Goal: Find specific page/section: Find specific page/section

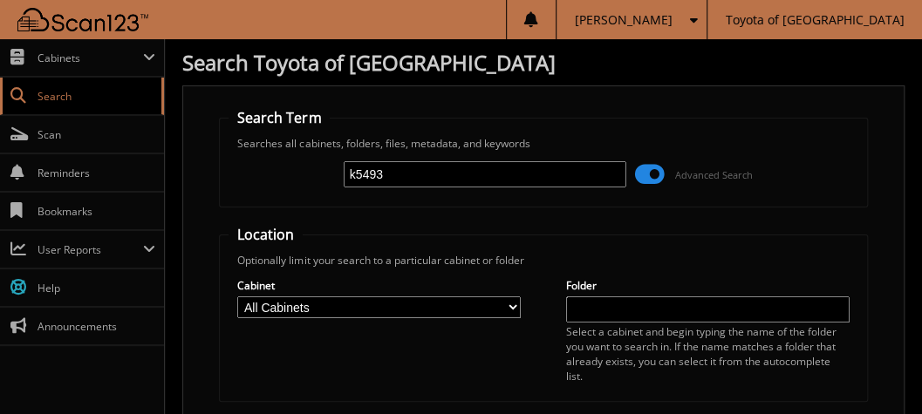
type input "k5493"
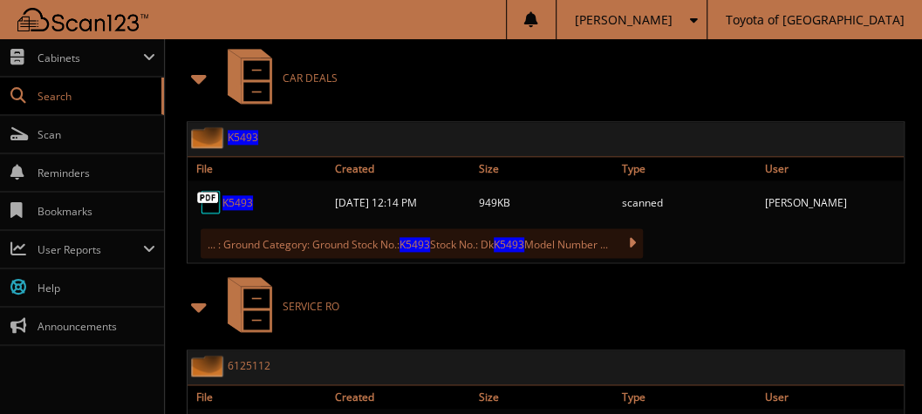
scroll to position [789, 0]
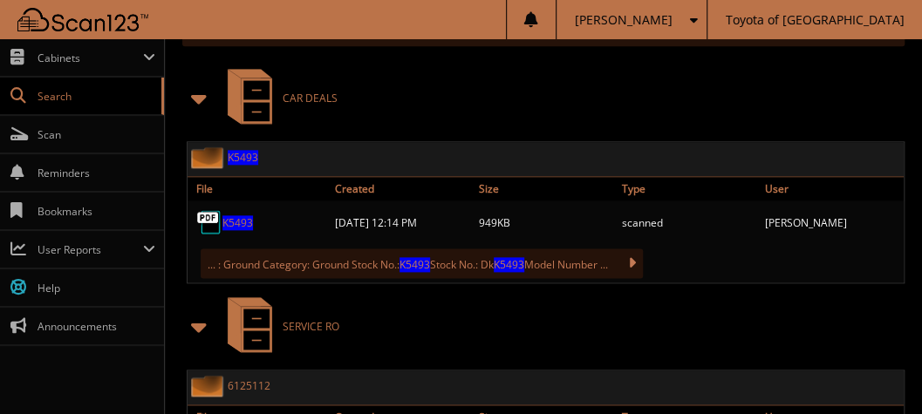
click at [241, 230] on span "K5493" at bounding box center [237, 222] width 31 height 15
click at [66, 128] on span "Scan" at bounding box center [96, 134] width 118 height 15
